Goal: Task Accomplishment & Management: Manage account settings

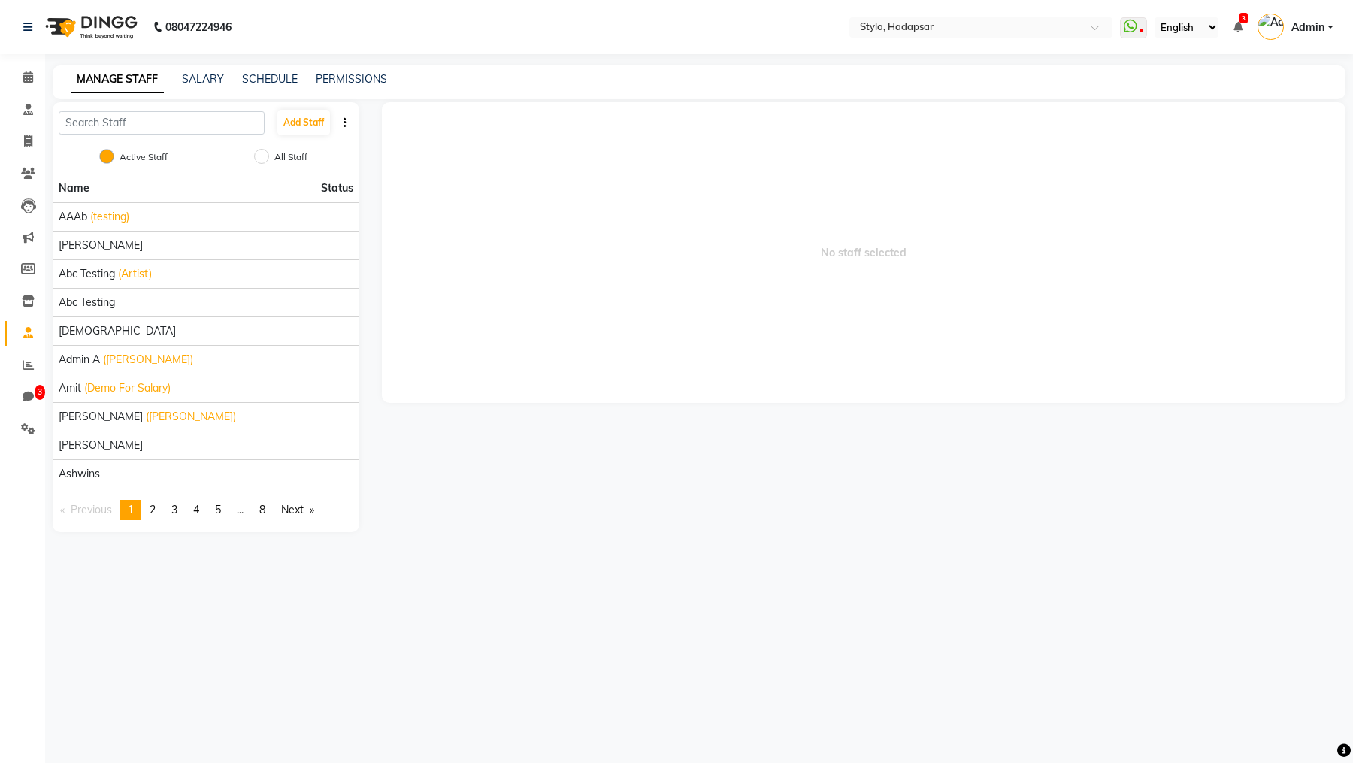
click at [1308, 35] on link "Admin" at bounding box center [1295, 27] width 76 height 25
click at [1241, 110] on link "Sign out" at bounding box center [1256, 107] width 138 height 23
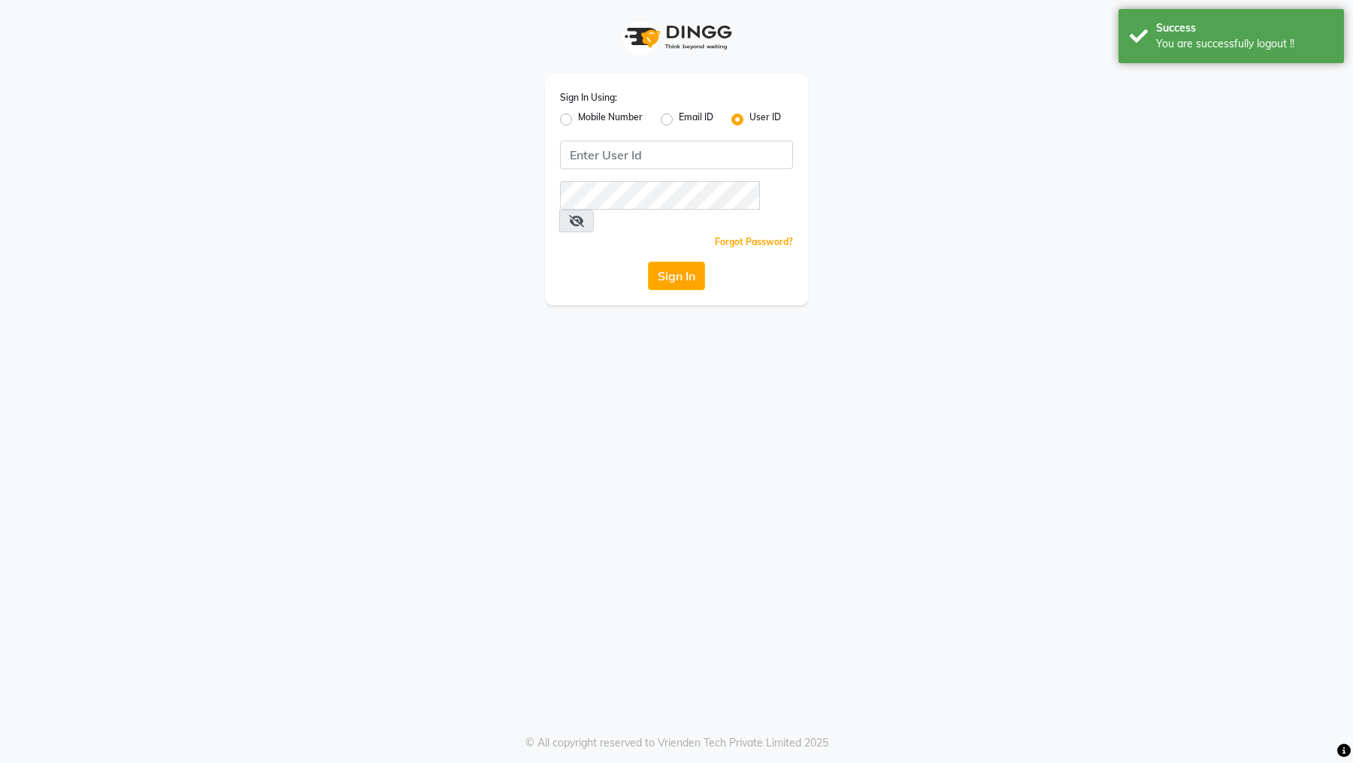
click at [679, 122] on label "Email ID" at bounding box center [696, 119] width 35 height 18
click at [679, 120] on input "Email ID" at bounding box center [684, 115] width 10 height 10
radio input "true"
radio input "false"
click at [624, 144] on input "Username" at bounding box center [676, 155] width 233 height 29
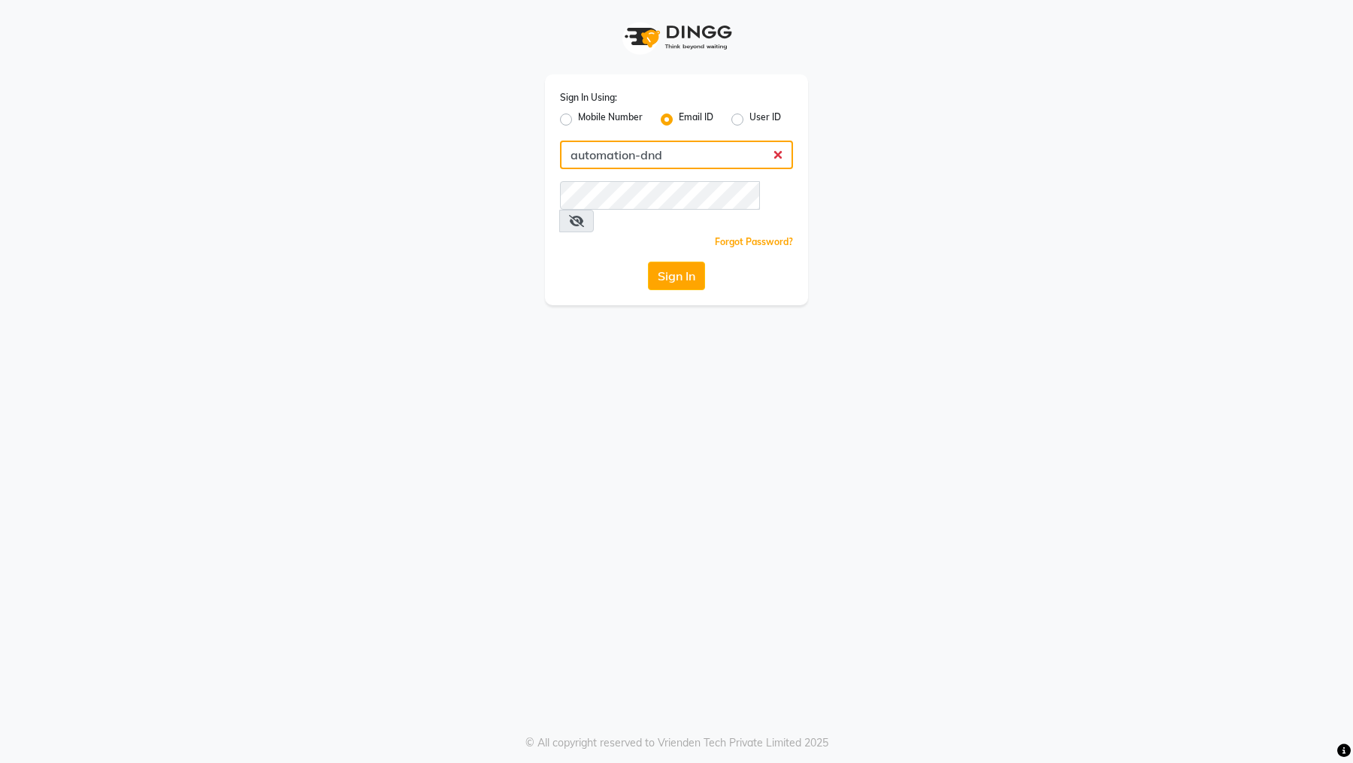
type input "automation-dnd"
click at [468, 394] on div "Sign In Using: Mobile Number Email ID User ID automation-dnd Remember me Forgot…" at bounding box center [676, 381] width 1353 height 763
click at [449, 39] on div "Sign In Using: Mobile Number Email ID User ID automation-dnd Remember me Forgot…" at bounding box center [676, 152] width 857 height 305
click at [674, 160] on input "automation-dnd" at bounding box center [676, 155] width 233 height 29
click at [661, 153] on input "automation-dnd" at bounding box center [676, 155] width 233 height 29
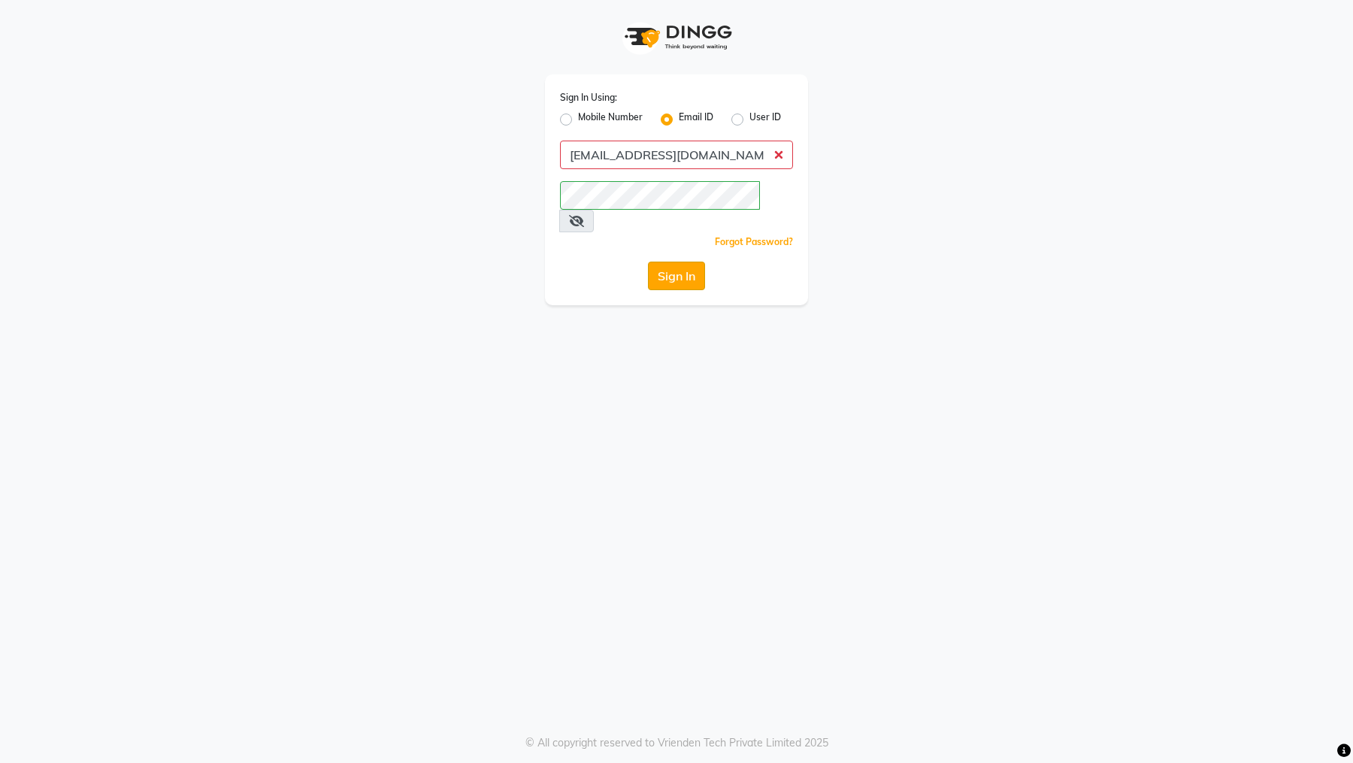
click at [678, 261] on button "Sign In" at bounding box center [676, 275] width 57 height 29
click at [685, 261] on button "Sign In" at bounding box center [676, 275] width 57 height 29
drag, startPoint x: 748, startPoint y: 159, endPoint x: 530, endPoint y: 154, distance: 218.7
click at [530, 154] on div "Sign In Using: Mobile Number Email ID User ID [EMAIL_ADDRESS][DOMAIN_NAME] Reme…" at bounding box center [676, 152] width 857 height 305
click at [757, 161] on input "[EMAIL_ADDRESS][DOMAIN_NAME]" at bounding box center [676, 155] width 233 height 29
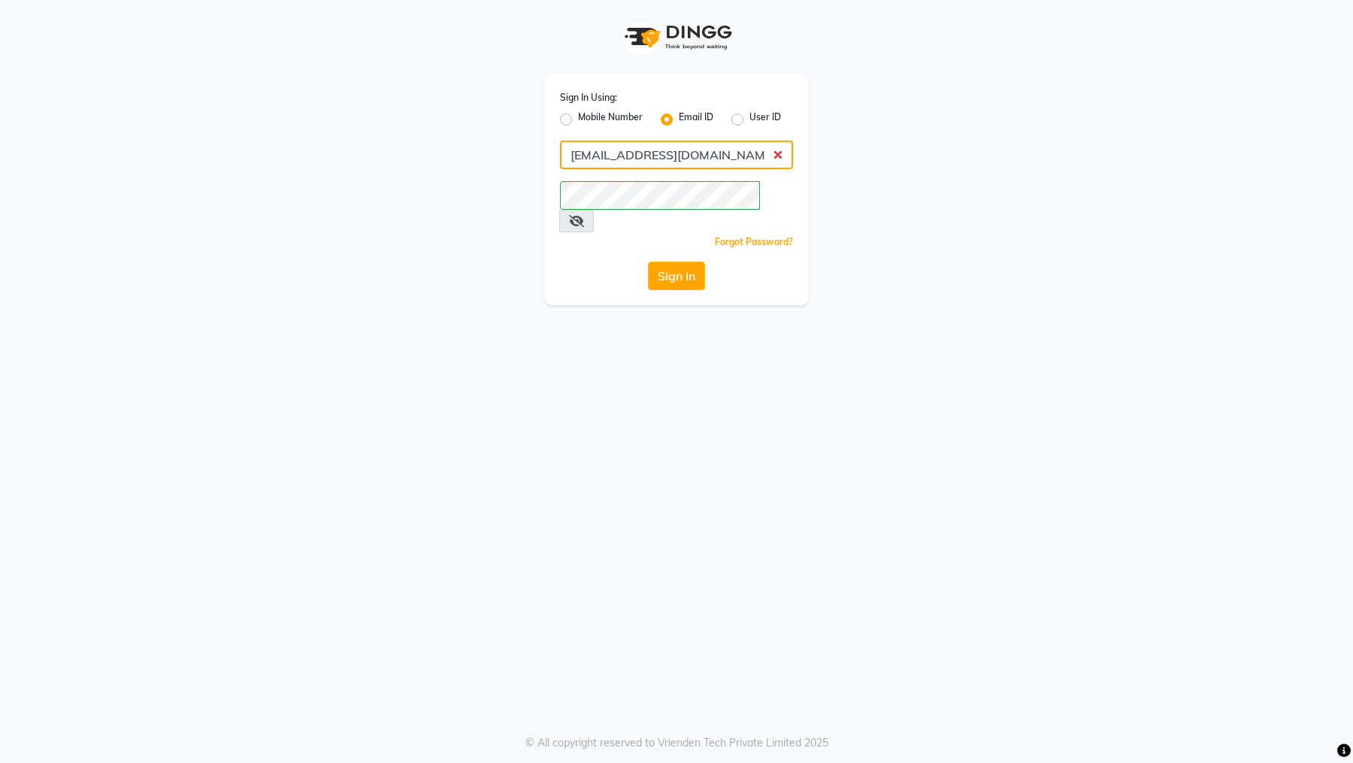
click at [766, 154] on input "[EMAIL_ADDRESS][DOMAIN_NAME]" at bounding box center [676, 155] width 233 height 29
type input "[EMAIL_ADDRESS][DOMAIN_NAME]"
click at [687, 261] on button "Sign In" at bounding box center [676, 275] width 57 height 29
